Goal: Information Seeking & Learning: Learn about a topic

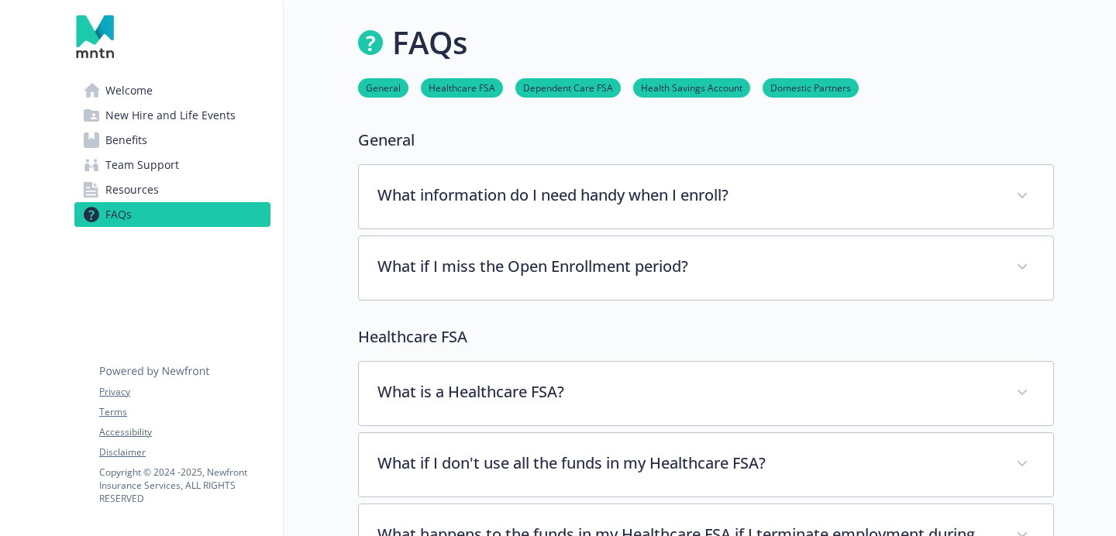
click at [163, 203] on link "FAQs" at bounding box center [172, 214] width 196 height 25
click at [174, 185] on link "Resources" at bounding box center [172, 190] width 196 height 25
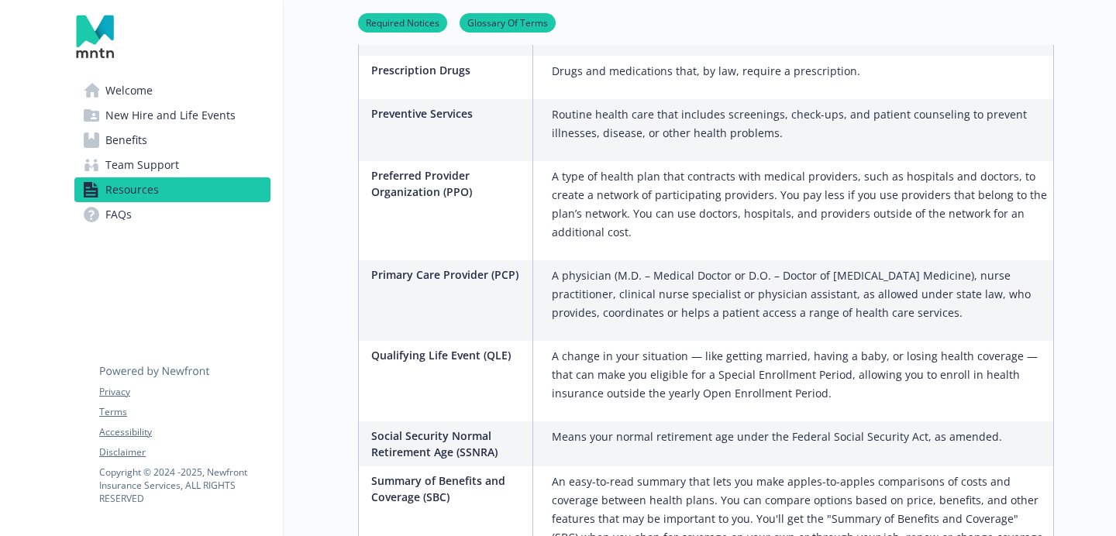
scroll to position [2856, 0]
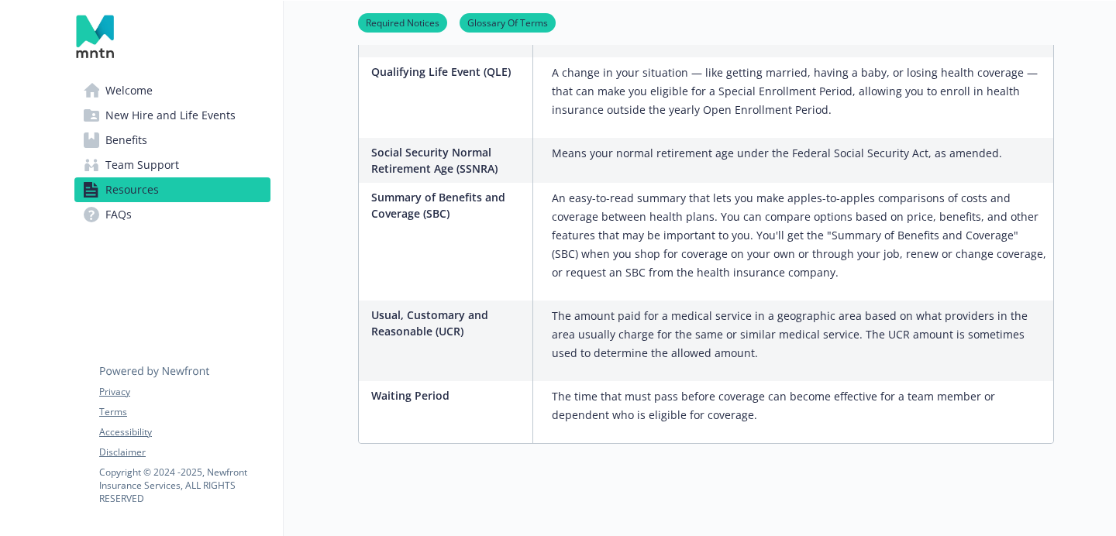
click at [183, 136] on link "Benefits" at bounding box center [172, 140] width 196 height 25
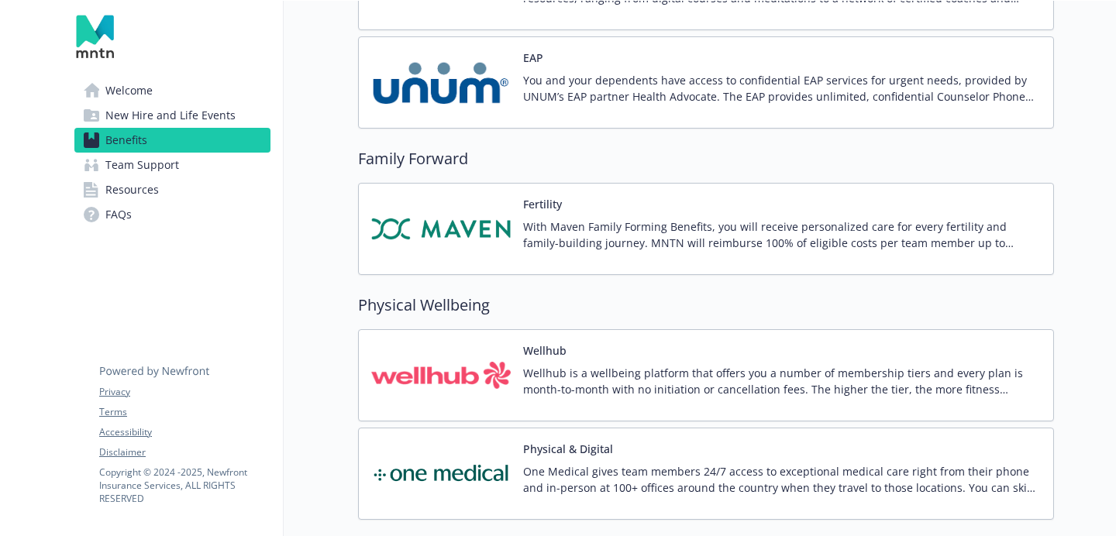
scroll to position [2673, 0]
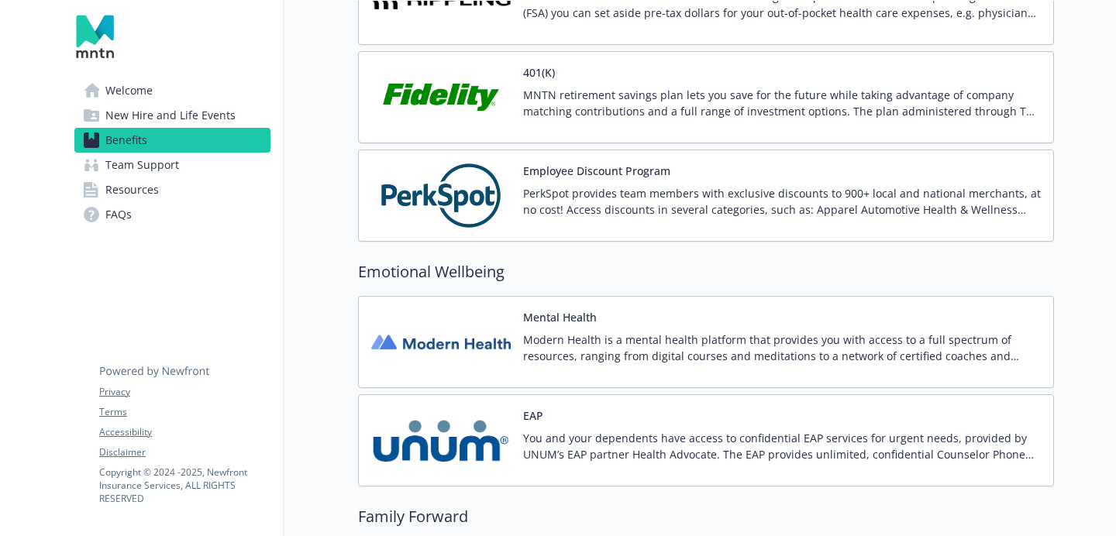
click at [209, 115] on span "New Hire and Life Events" at bounding box center [170, 115] width 130 height 25
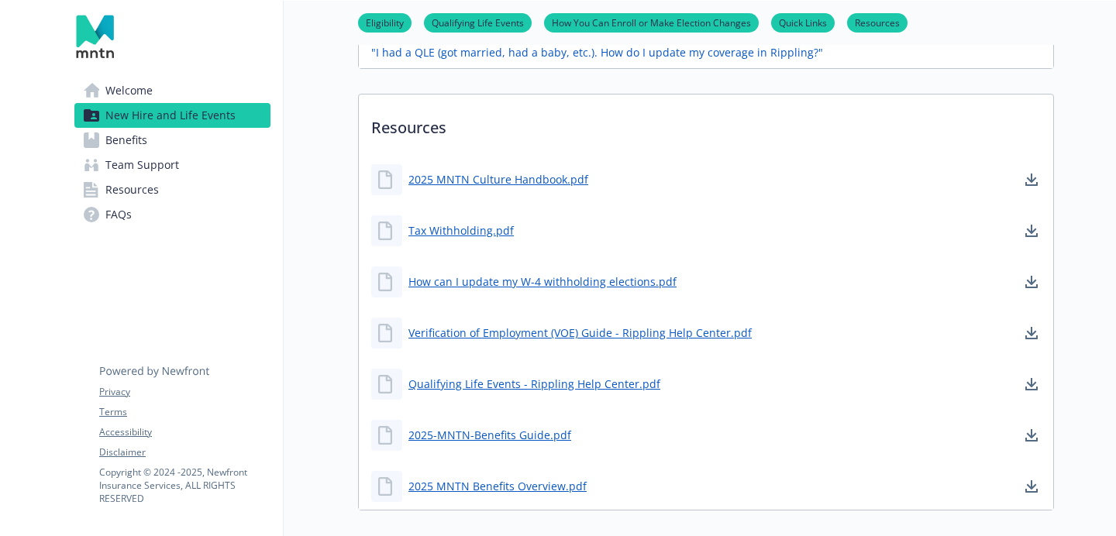
scroll to position [953, 0]
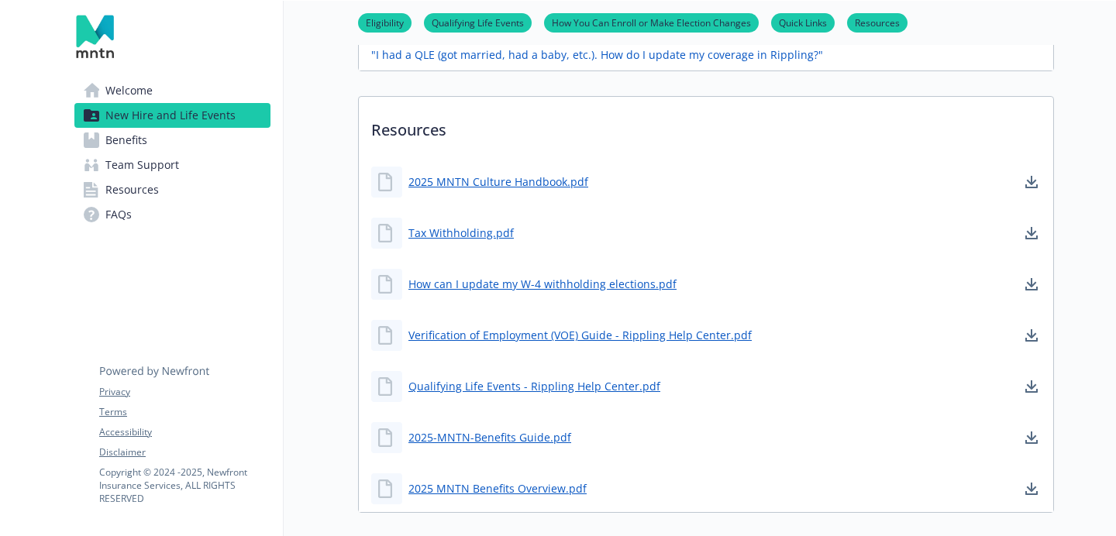
click at [213, 167] on link "Team Support" at bounding box center [172, 165] width 196 height 25
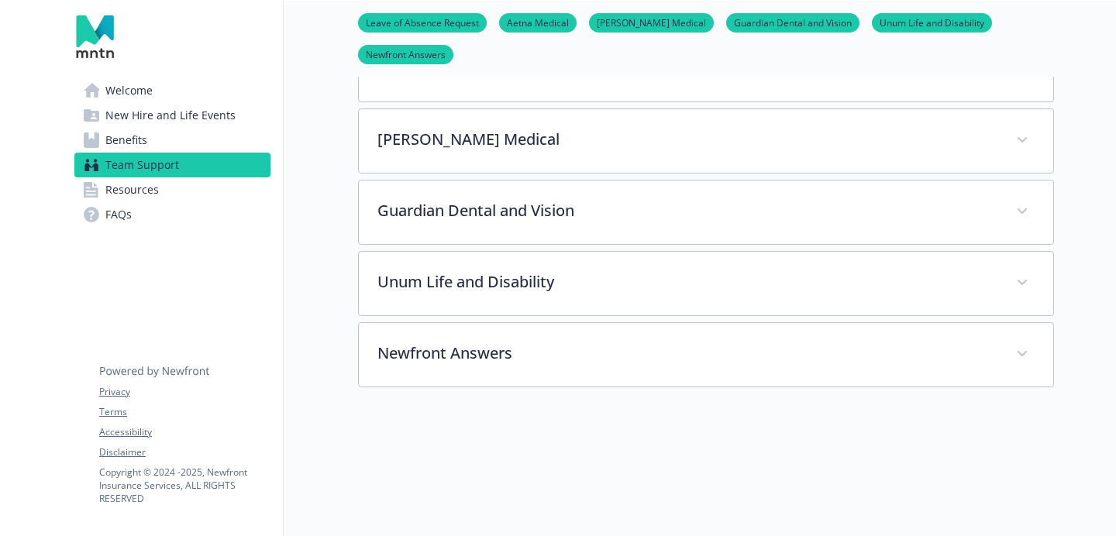
scroll to position [518, 0]
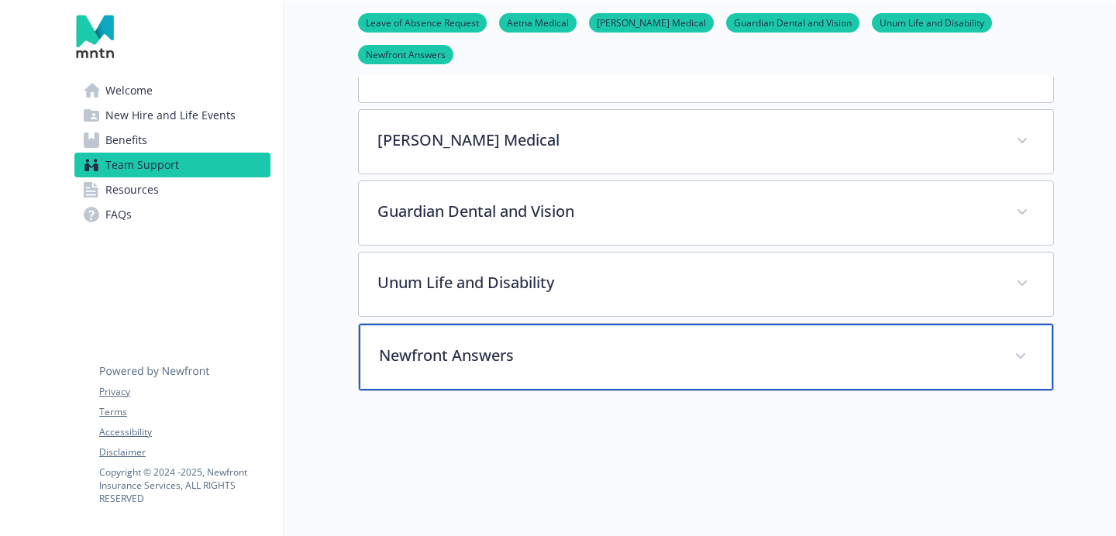
click at [474, 363] on p "Newfront Answers" at bounding box center [687, 355] width 617 height 23
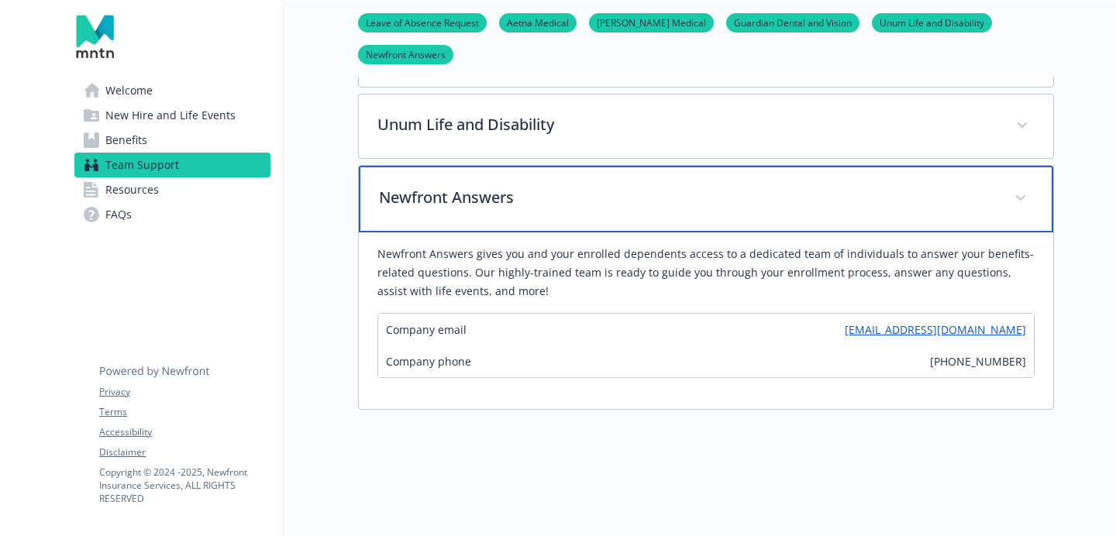
scroll to position [678, 0]
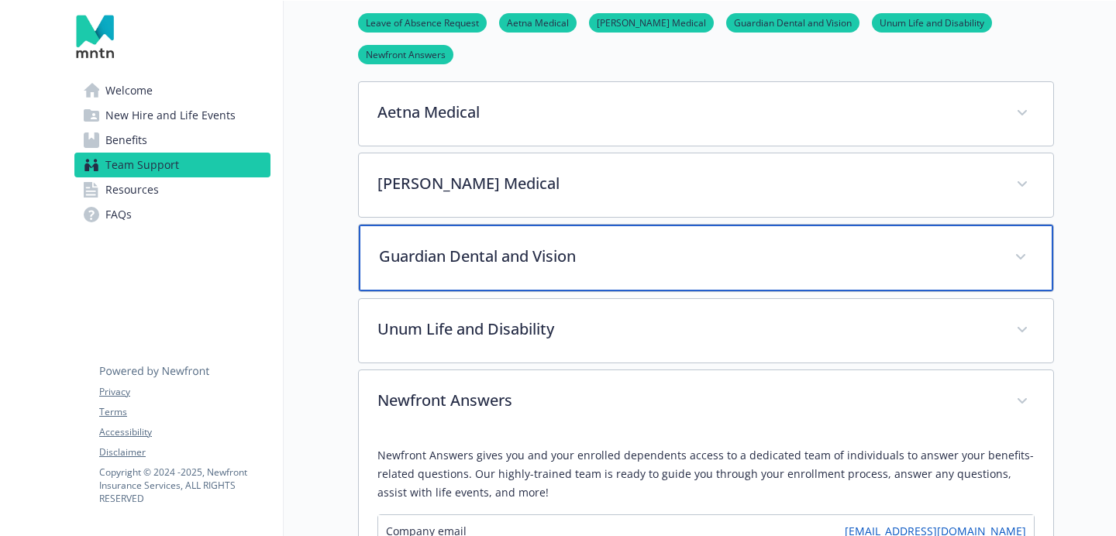
click at [614, 250] on p "Guardian Dental and Vision" at bounding box center [687, 256] width 617 height 23
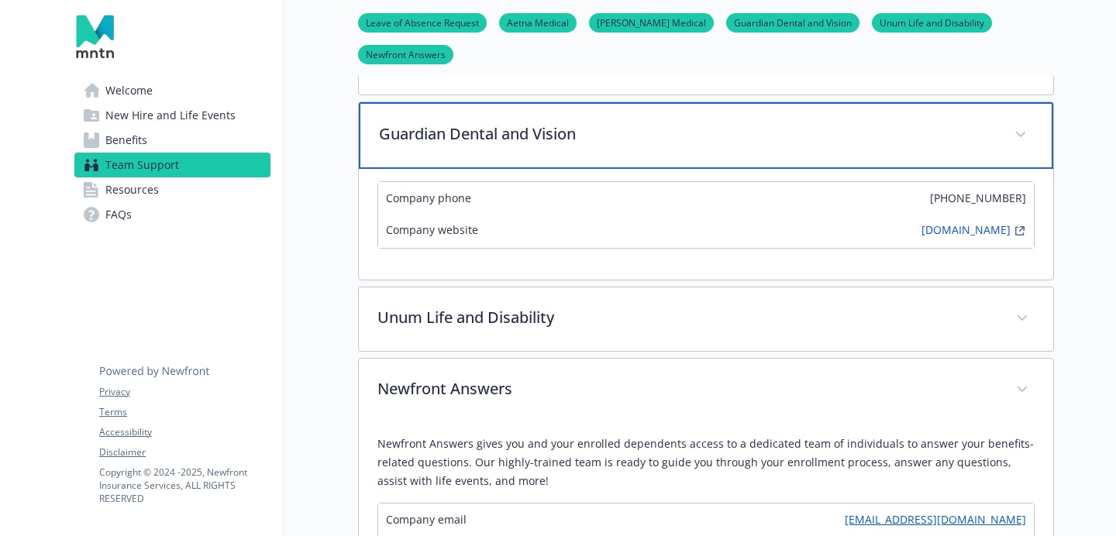
scroll to position [607, 0]
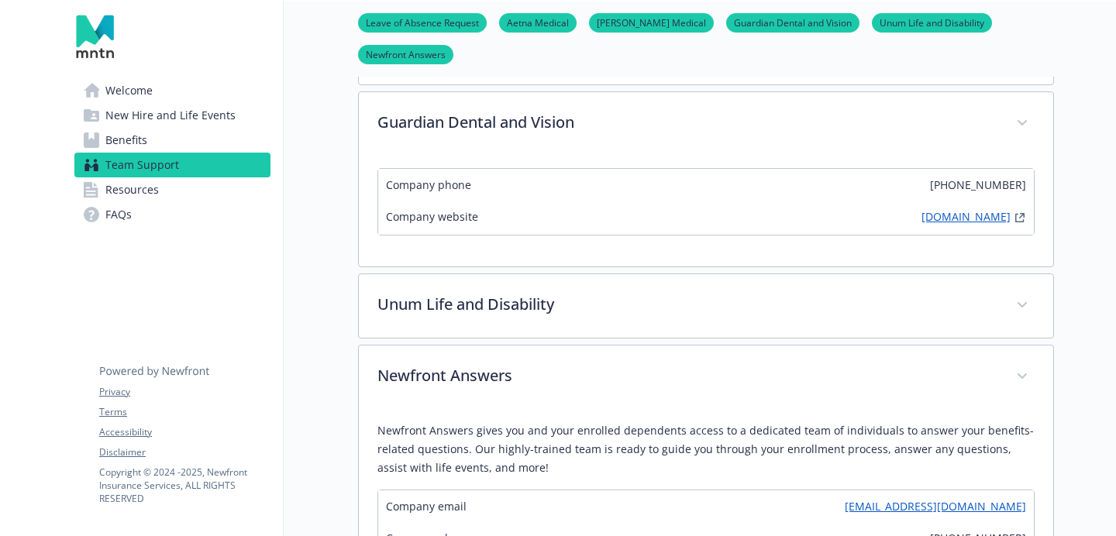
click at [936, 221] on link "[DOMAIN_NAME]" at bounding box center [966, 218] width 89 height 19
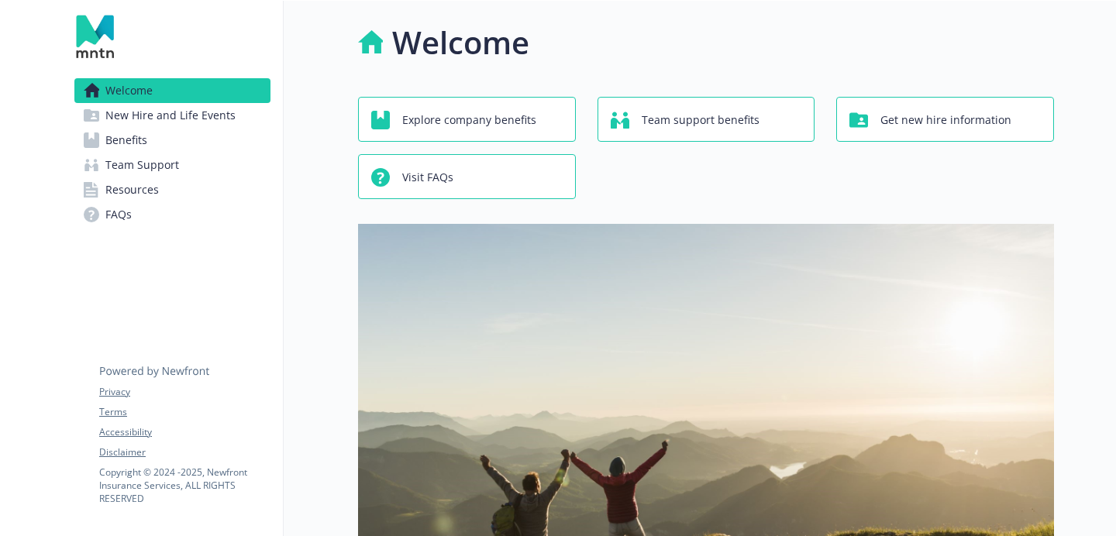
click at [207, 139] on link "Benefits" at bounding box center [172, 140] width 196 height 25
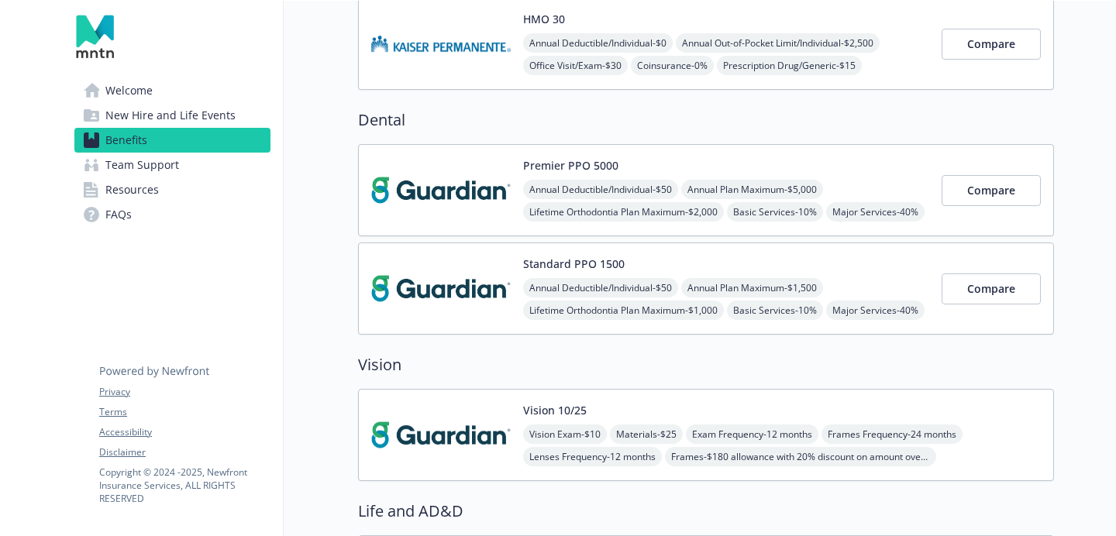
scroll to position [953, 0]
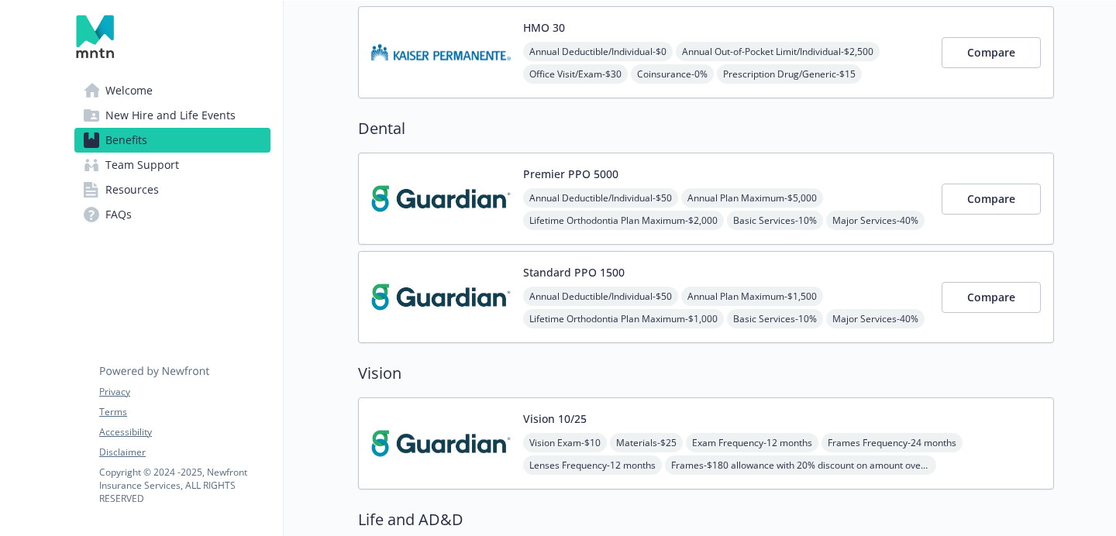
click at [891, 195] on div "Annual Deductible/Individual - $50 Annual Plan Maximum - $5,000 Lifetime Orthod…" at bounding box center [726, 220] width 406 height 64
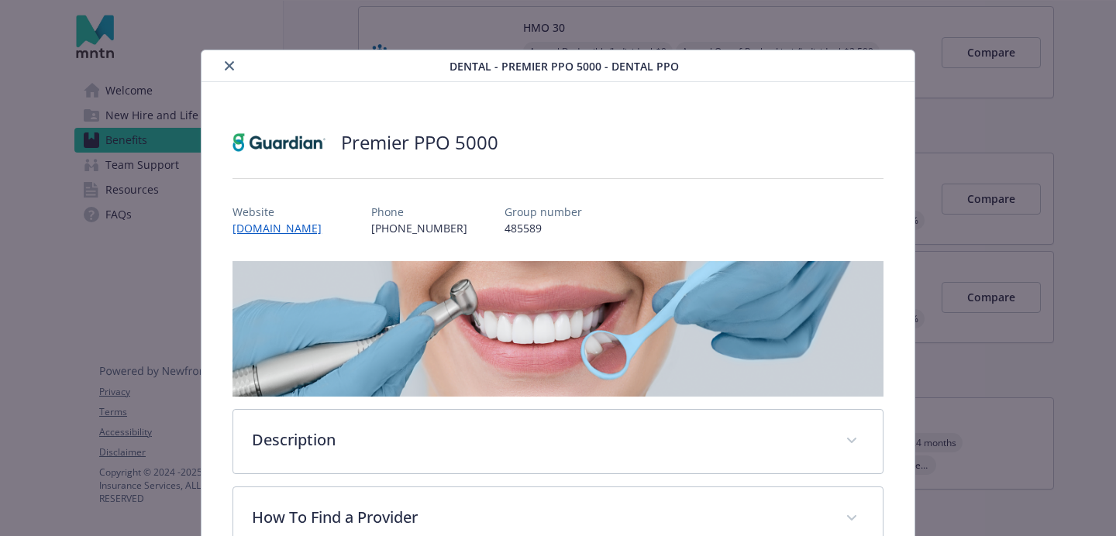
scroll to position [47, 0]
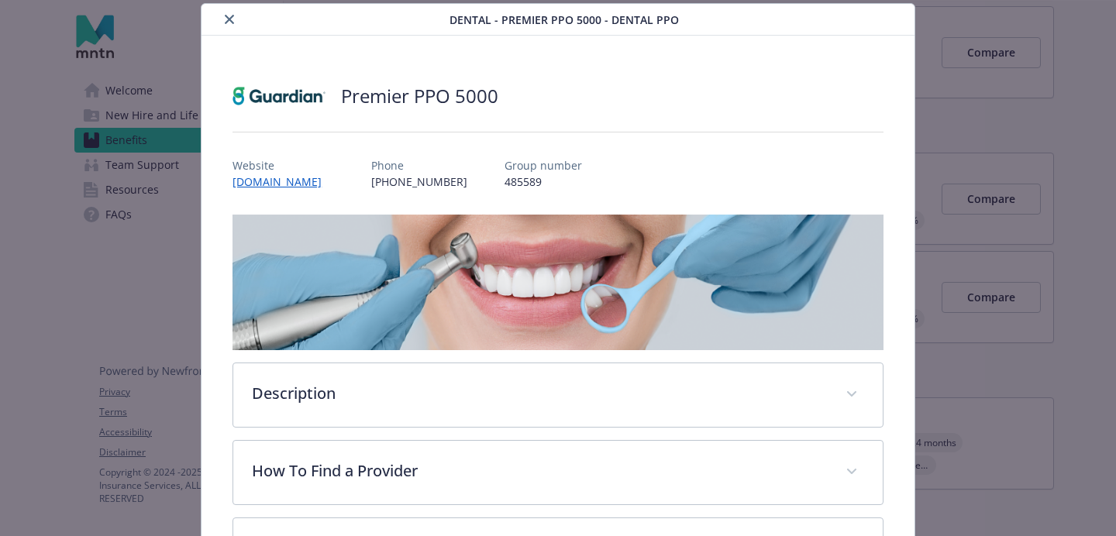
click at [226, 17] on icon "close" at bounding box center [229, 19] width 9 height 9
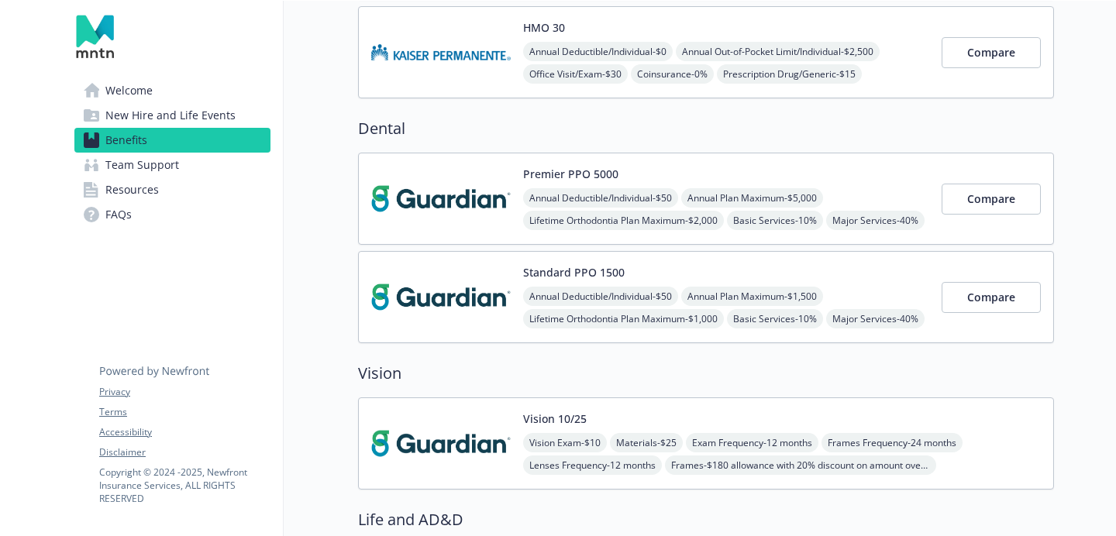
click at [878, 223] on div "Annual Deductible/Individual - $50 Annual Plan Maximum - $5,000 Lifetime Orthod…" at bounding box center [726, 220] width 406 height 64
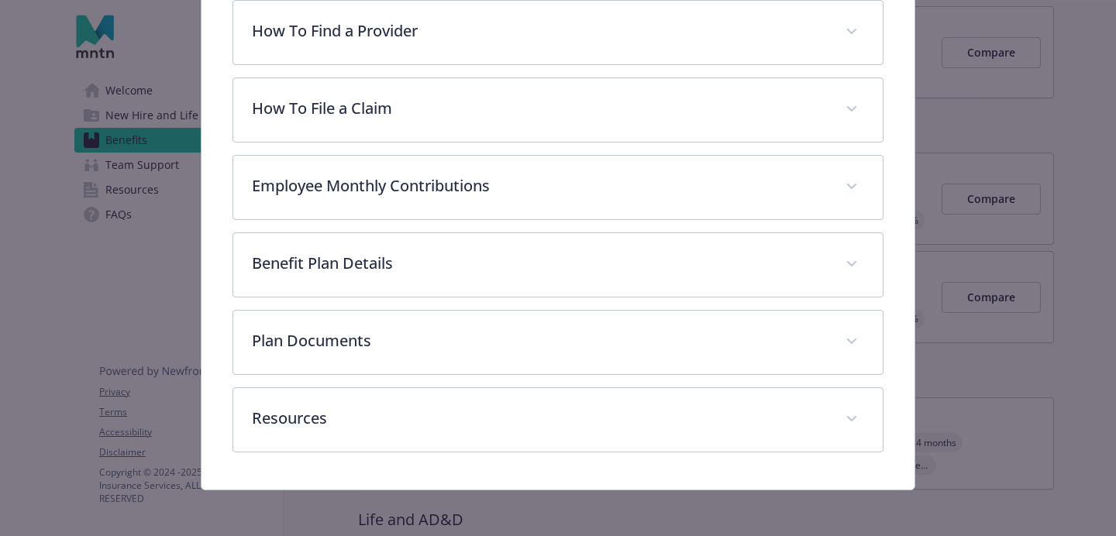
scroll to position [491, 0]
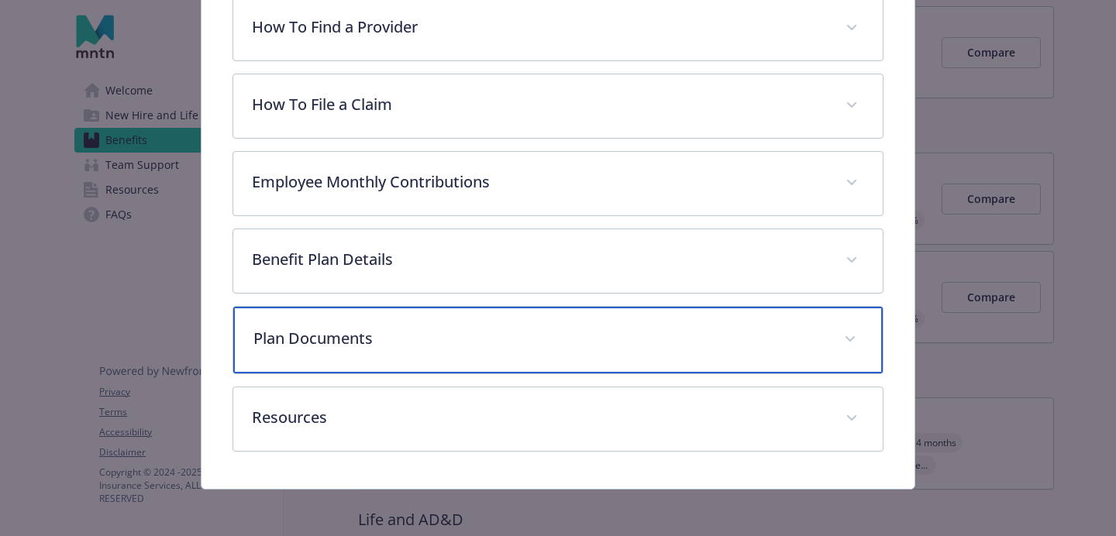
click at [503, 340] on p "Plan Documents" at bounding box center [539, 338] width 572 height 23
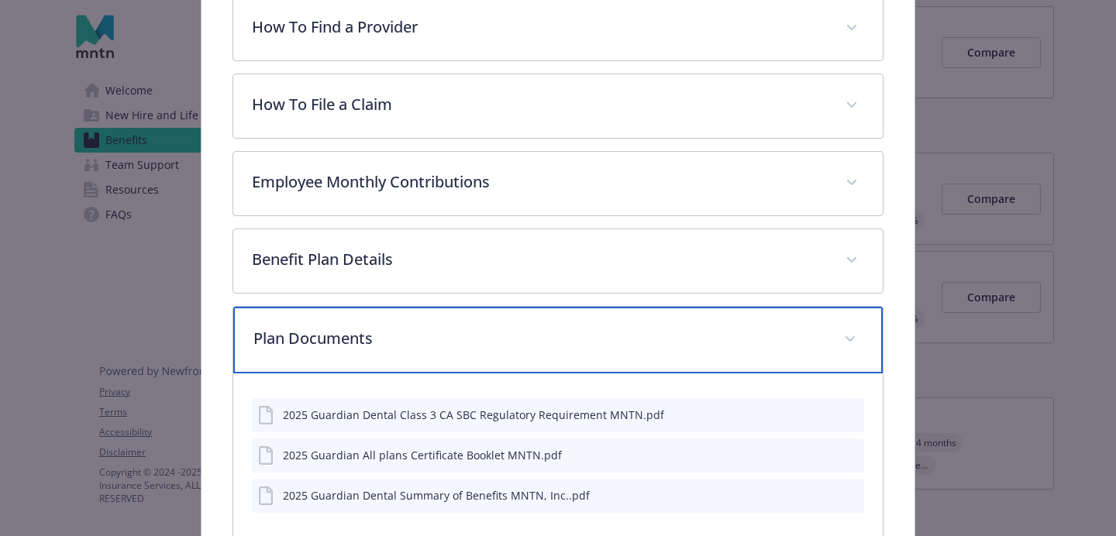
click at [518, 326] on div "Plan Documents" at bounding box center [558, 340] width 650 height 67
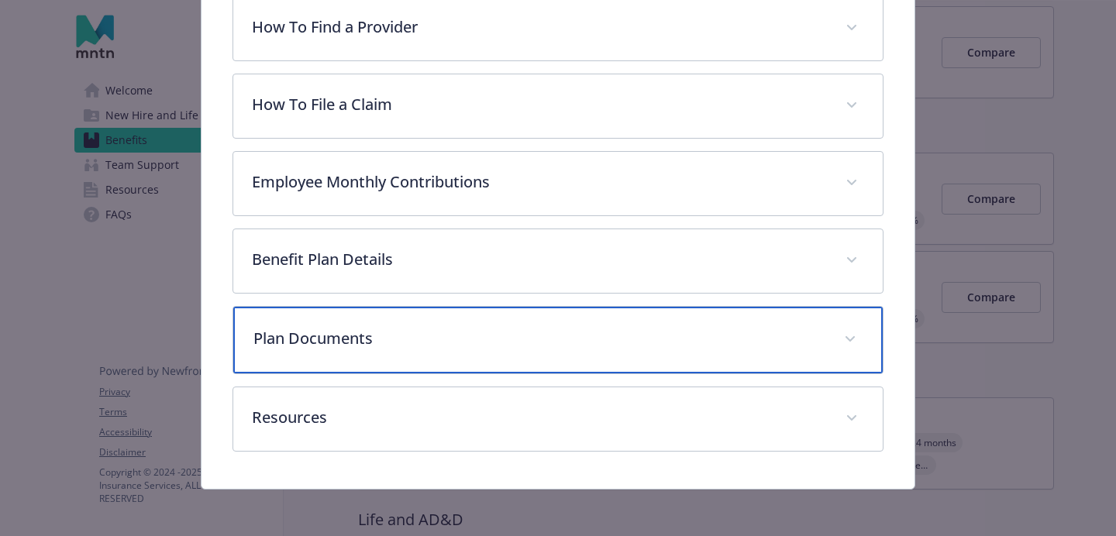
scroll to position [494, 0]
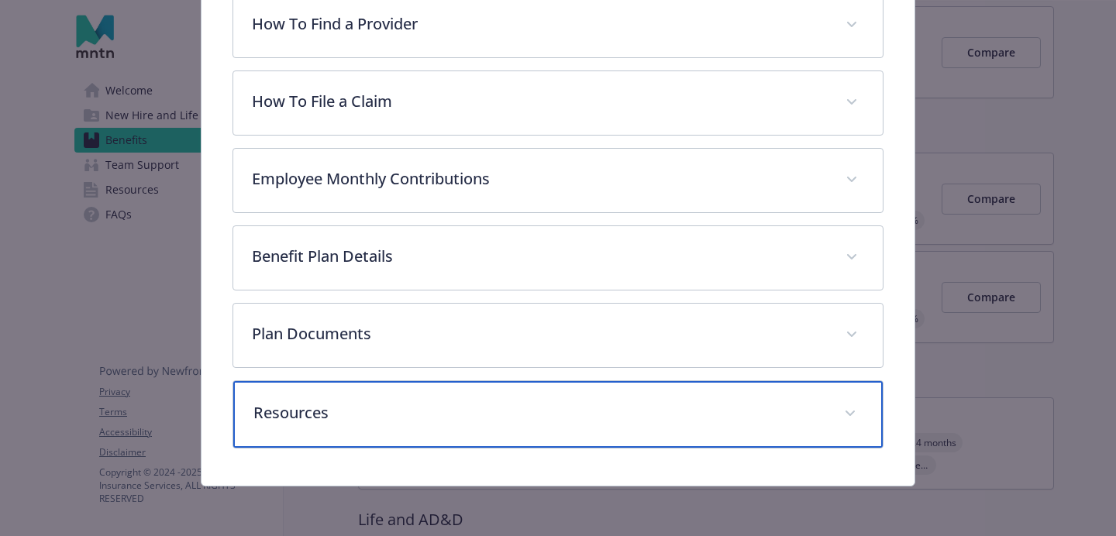
click at [503, 413] on p "Resources" at bounding box center [539, 413] width 572 height 23
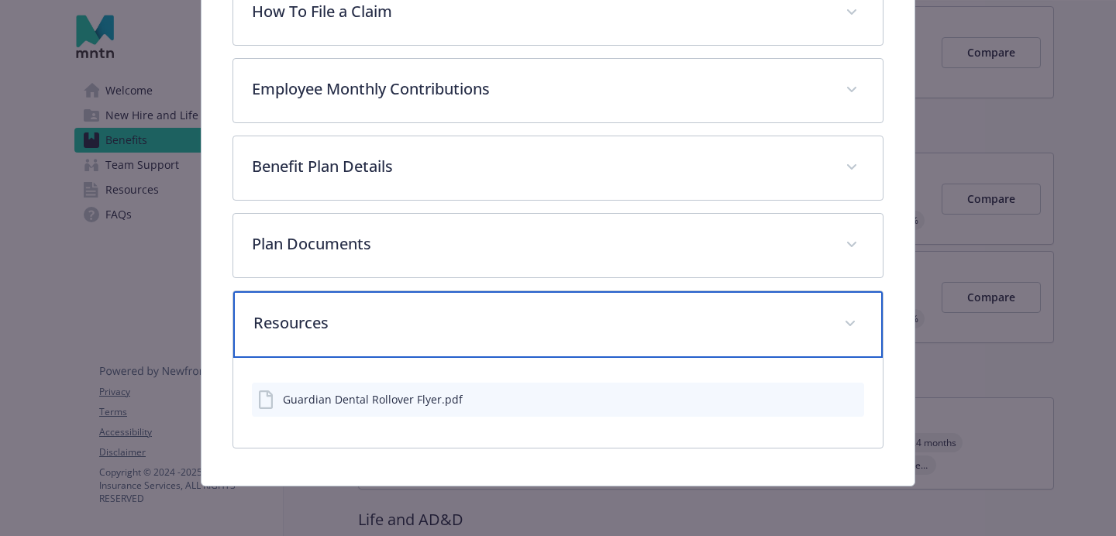
click at [540, 305] on div "Resources" at bounding box center [558, 324] width 650 height 67
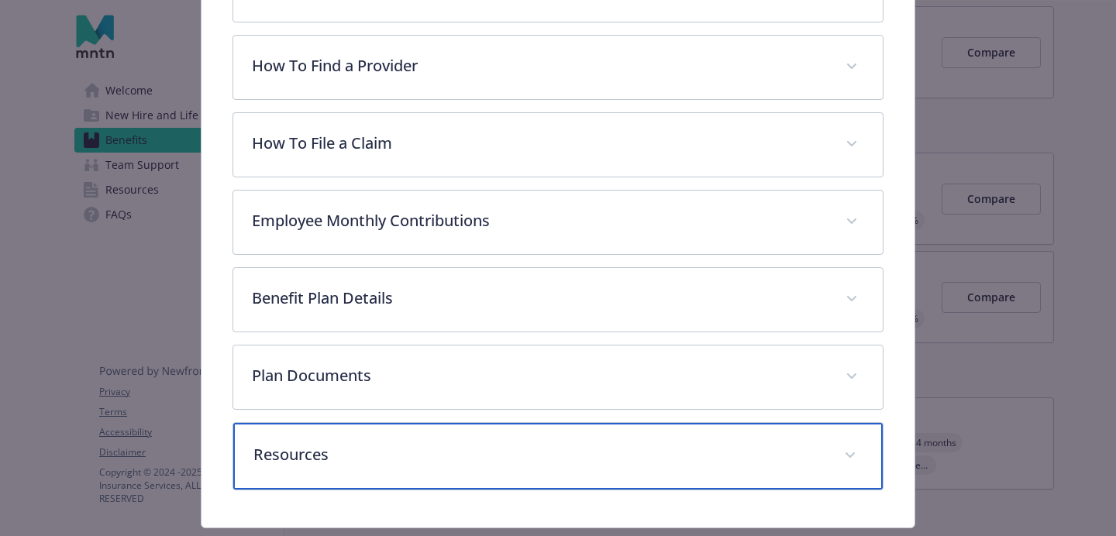
scroll to position [425, 0]
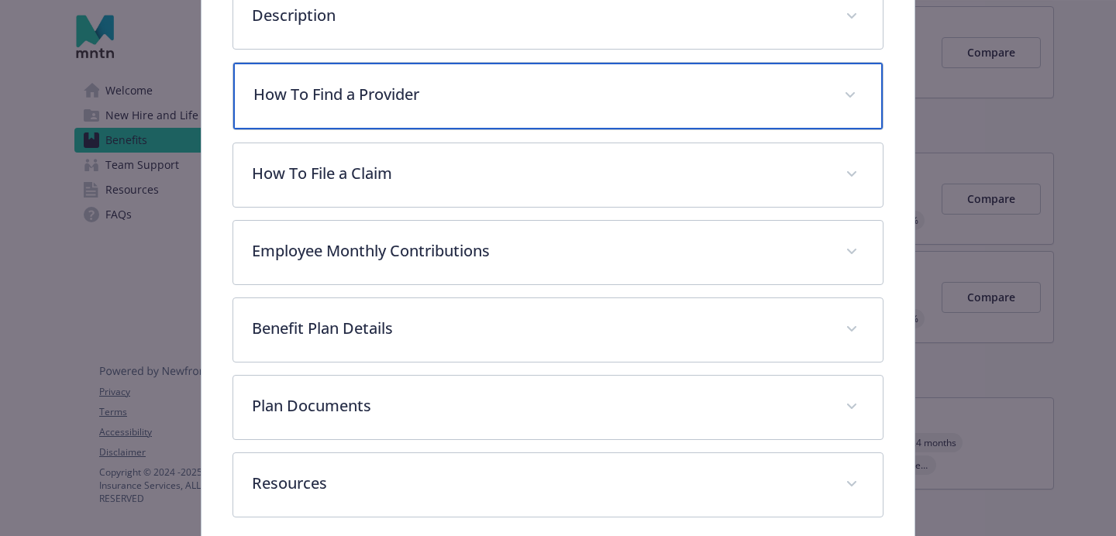
click at [604, 104] on p "How To Find a Provider" at bounding box center [539, 94] width 572 height 23
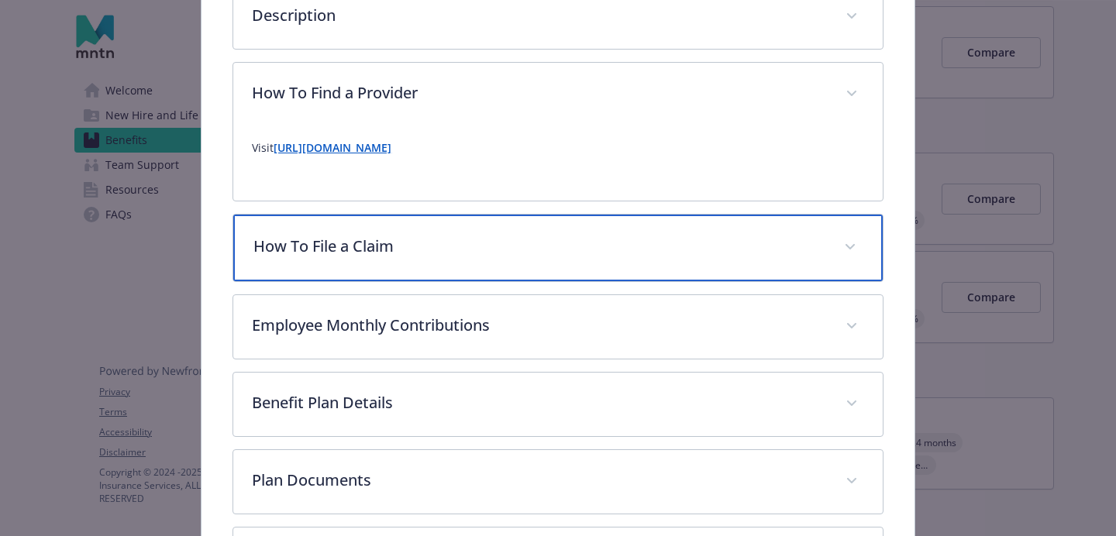
click at [488, 236] on p "How To File a Claim" at bounding box center [539, 246] width 572 height 23
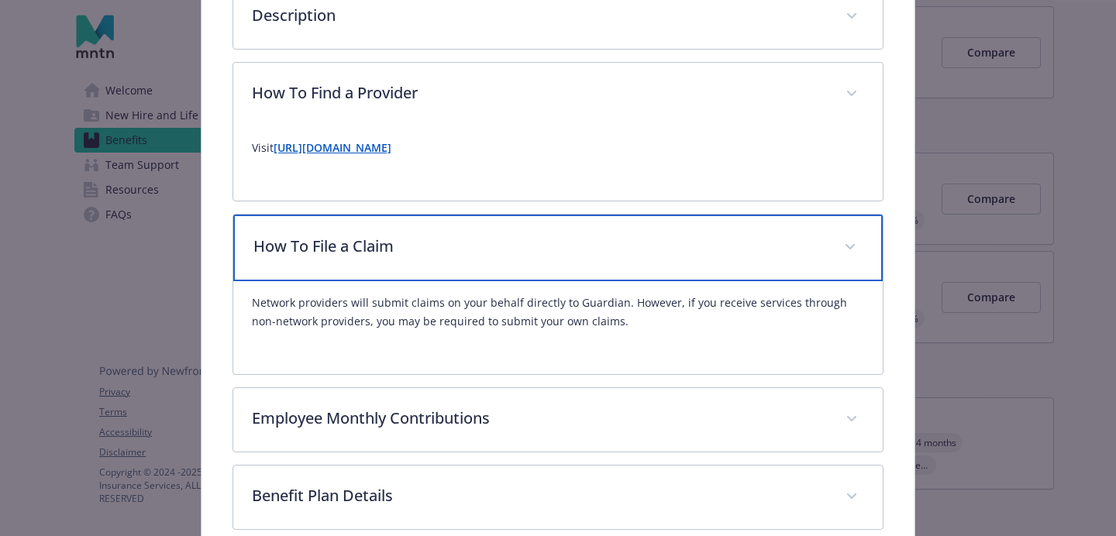
click at [505, 239] on p "How To File a Claim" at bounding box center [539, 246] width 572 height 23
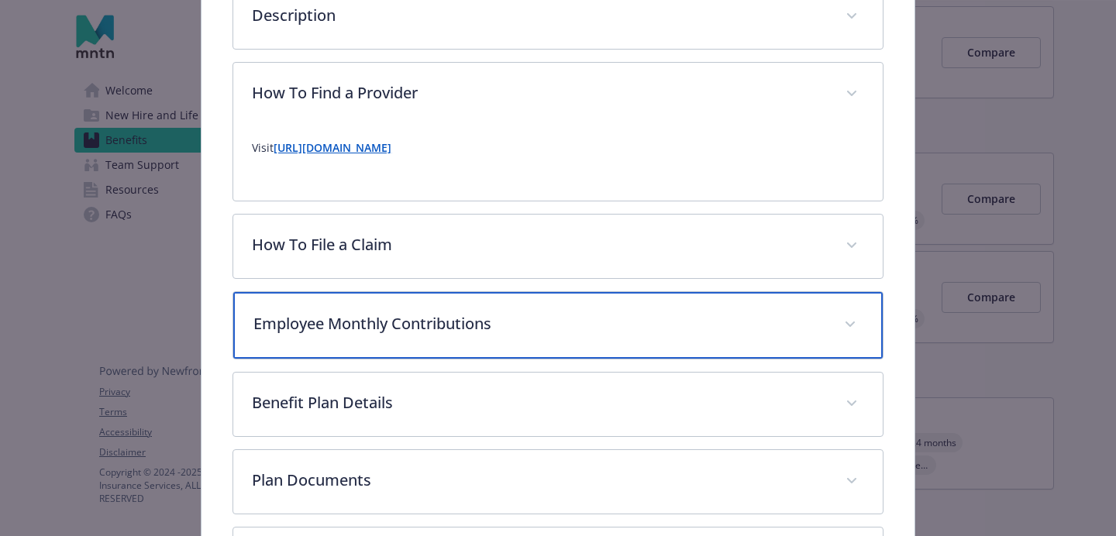
click at [486, 323] on p "Employee Monthly Contributions" at bounding box center [539, 323] width 572 height 23
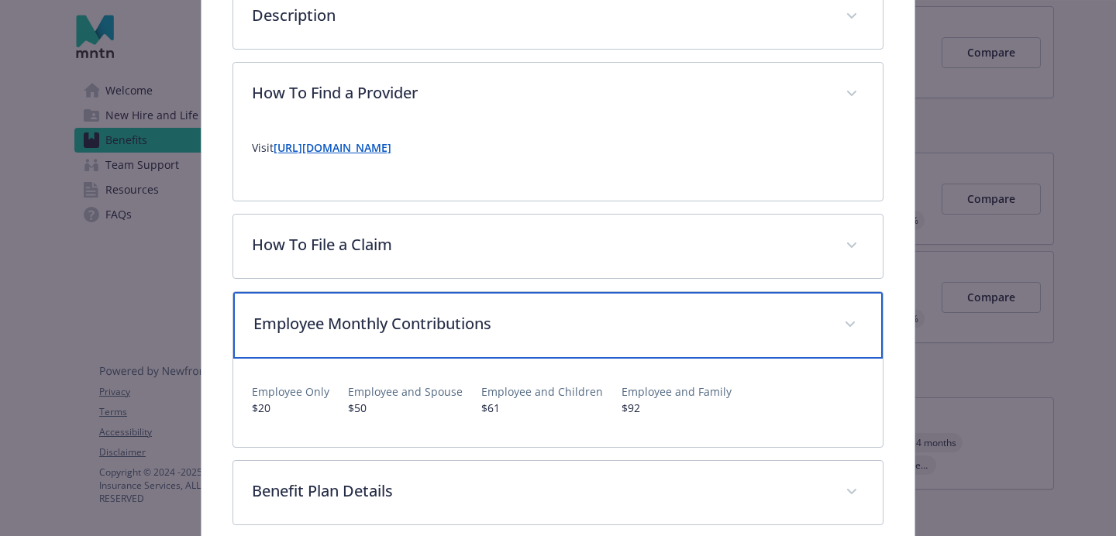
click at [486, 324] on p "Employee Monthly Contributions" at bounding box center [539, 323] width 572 height 23
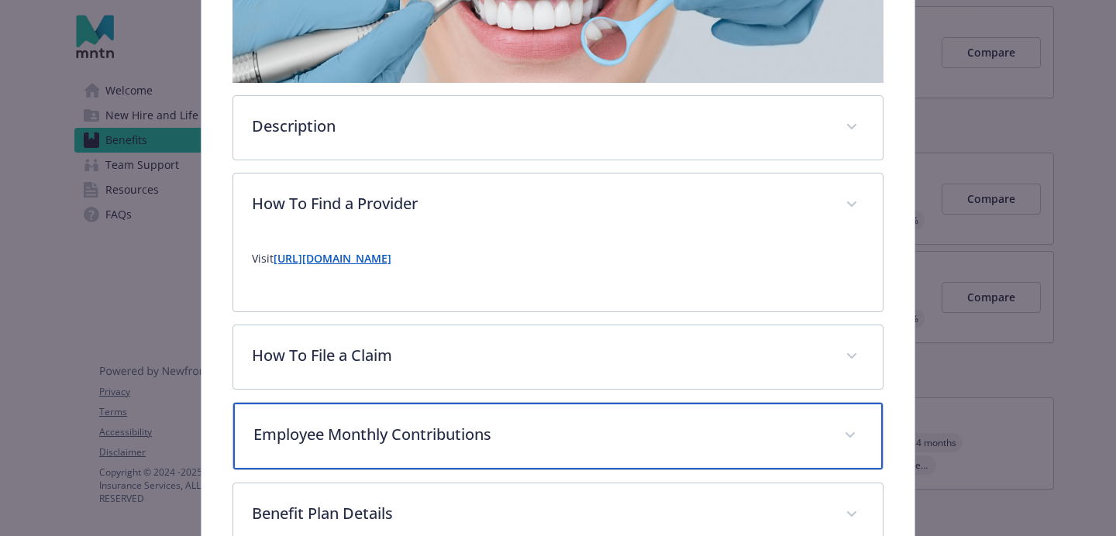
scroll to position [298, 0]
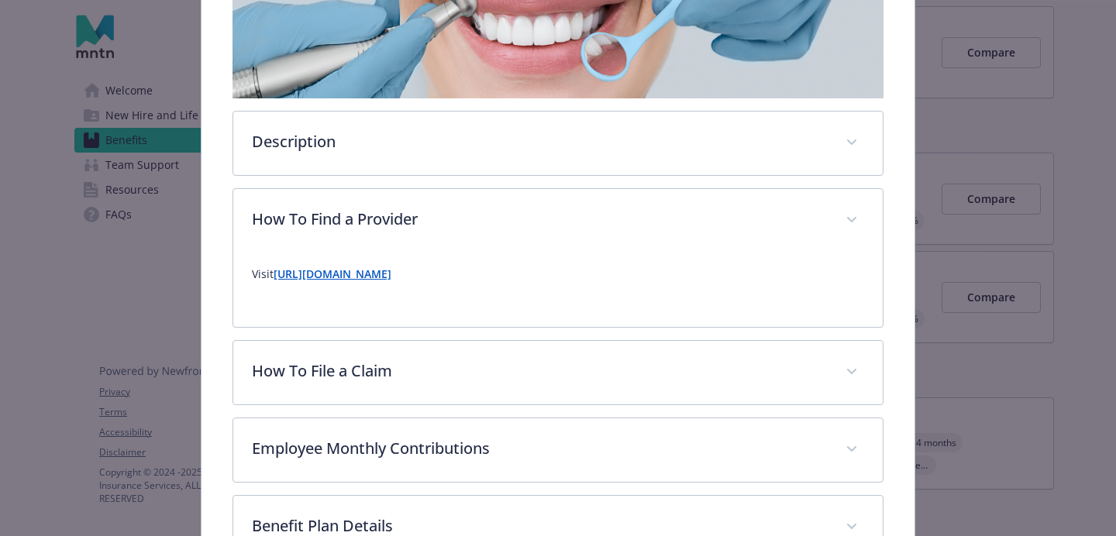
click at [468, 87] on img "details for plan Dental - Premier PPO 5000 - Dental PPO" at bounding box center [558, 31] width 651 height 136
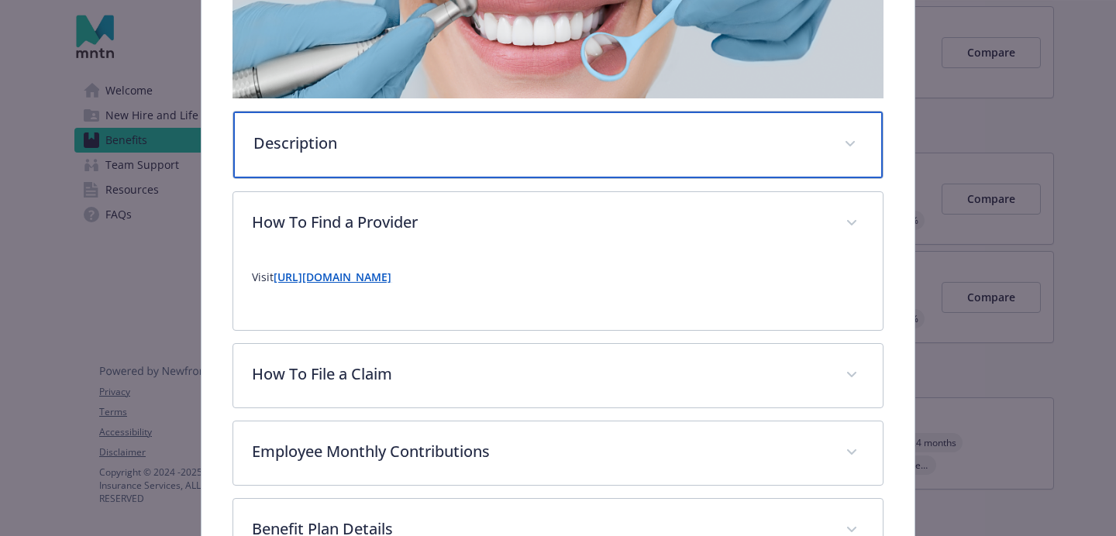
click at [456, 120] on div "Description" at bounding box center [558, 145] width 650 height 67
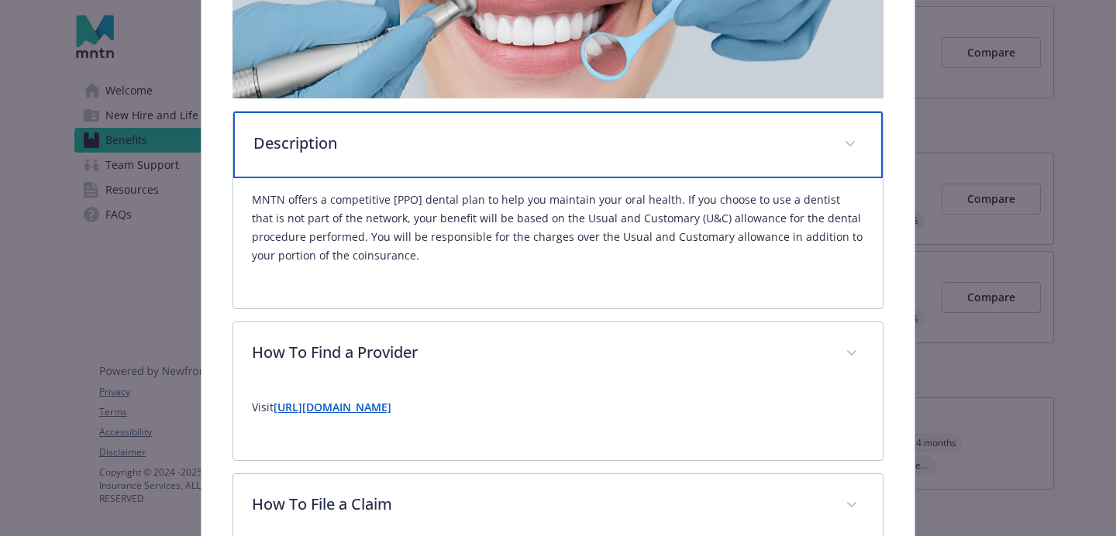
click at [457, 120] on div "Description" at bounding box center [558, 145] width 650 height 67
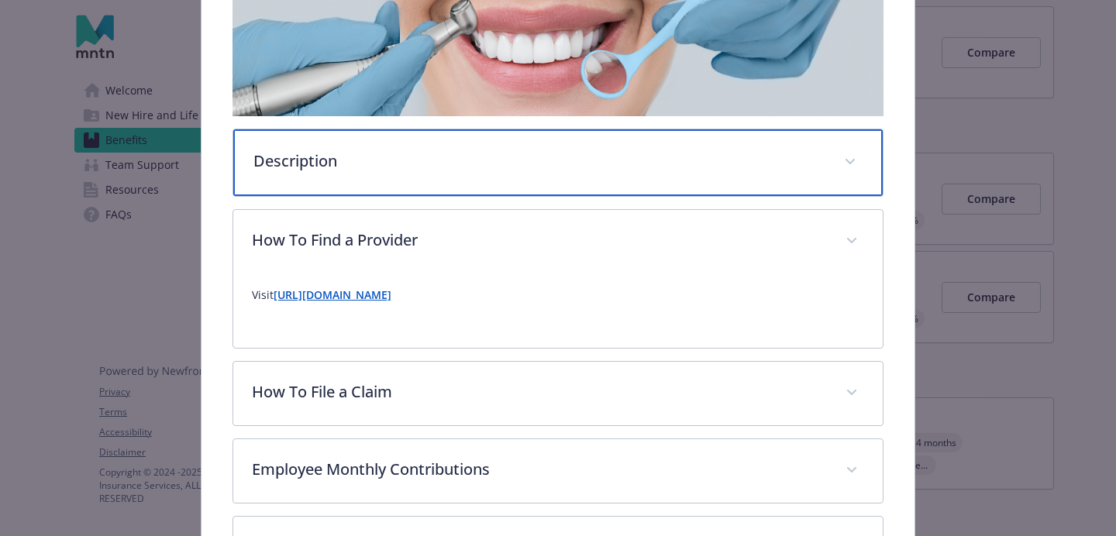
scroll to position [340, 0]
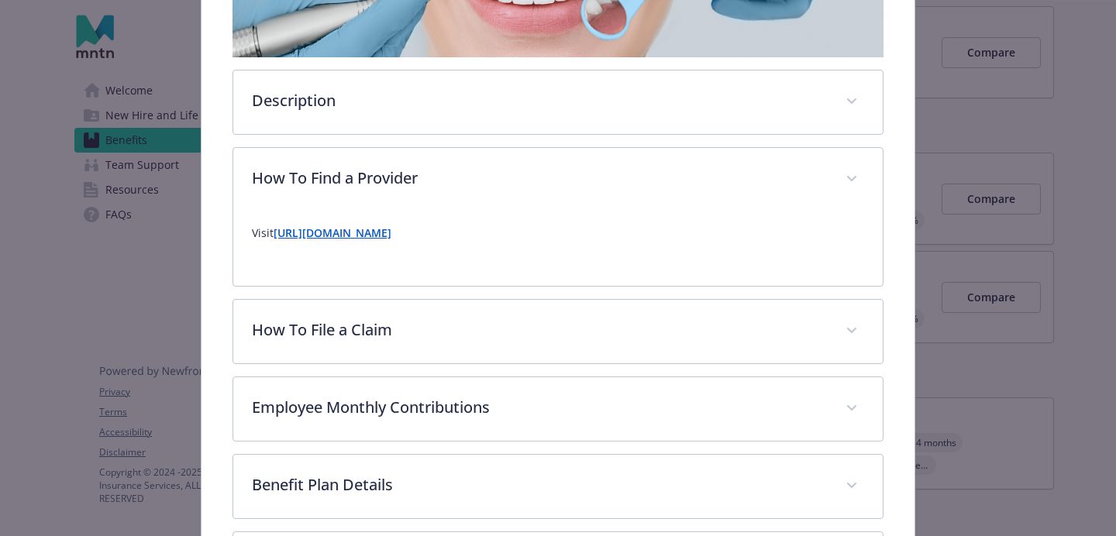
click at [391, 232] on strong "https://www.guardianlife.com/find-a-provider" at bounding box center [333, 233] width 118 height 15
